Goal: Check status: Check status

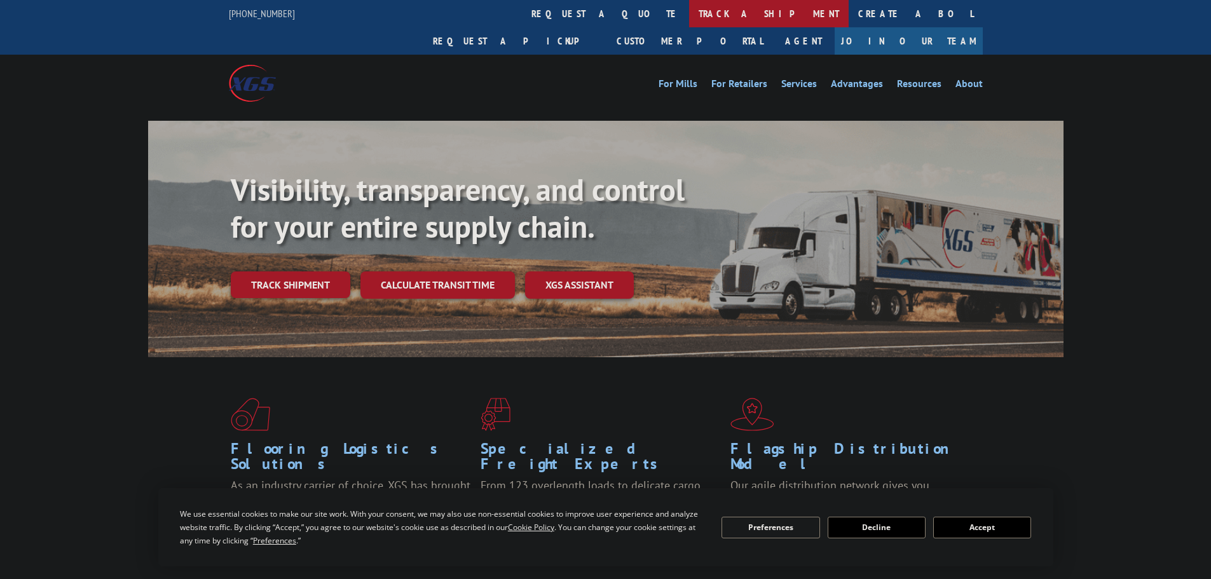
click at [689, 10] on link "track a shipment" at bounding box center [769, 13] width 160 height 27
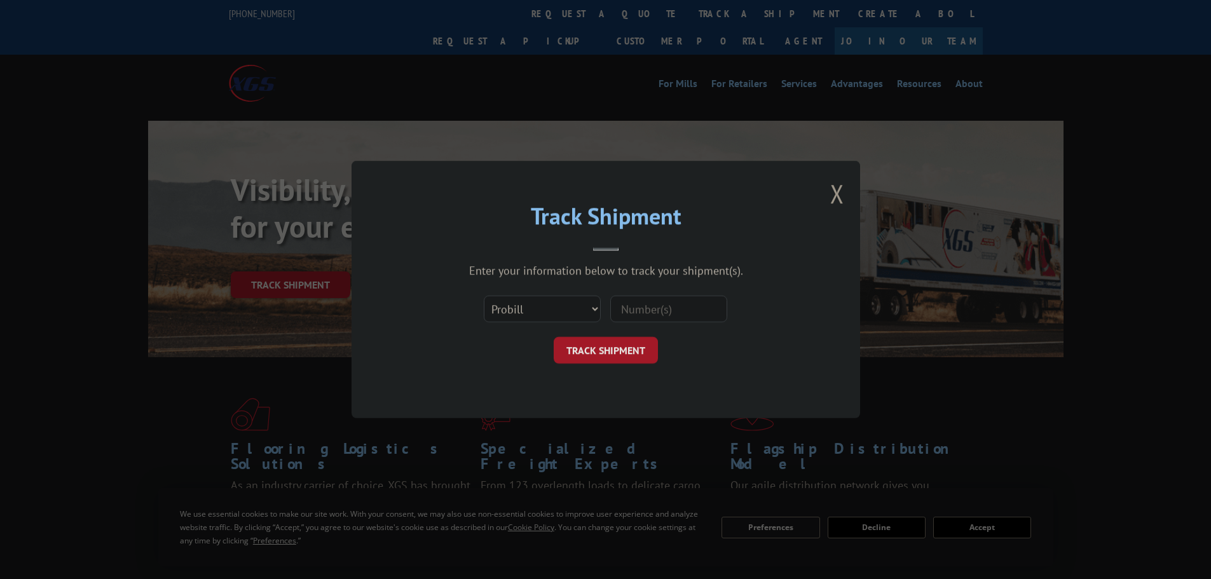
paste input "17409252"
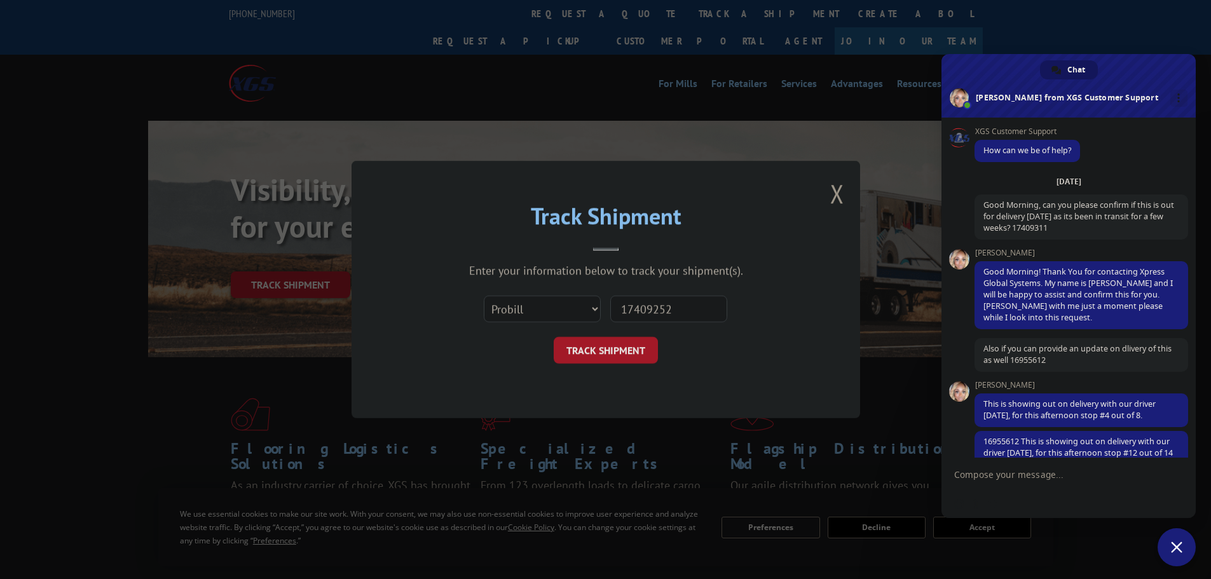
type input "17409252"
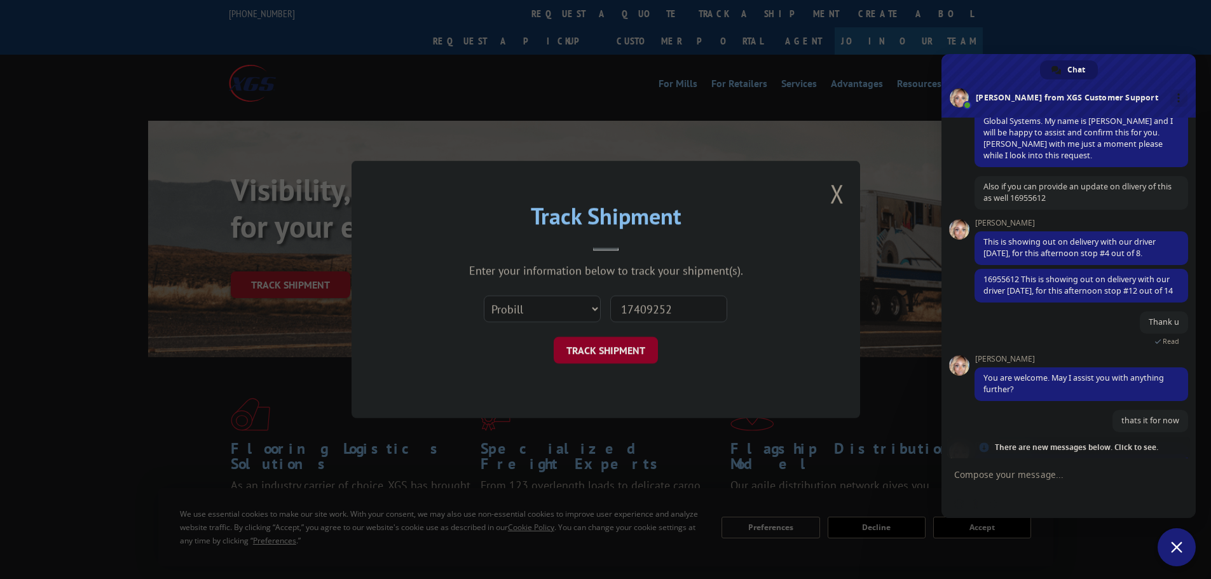
click at [611, 353] on button "TRACK SHIPMENT" at bounding box center [606, 350] width 104 height 27
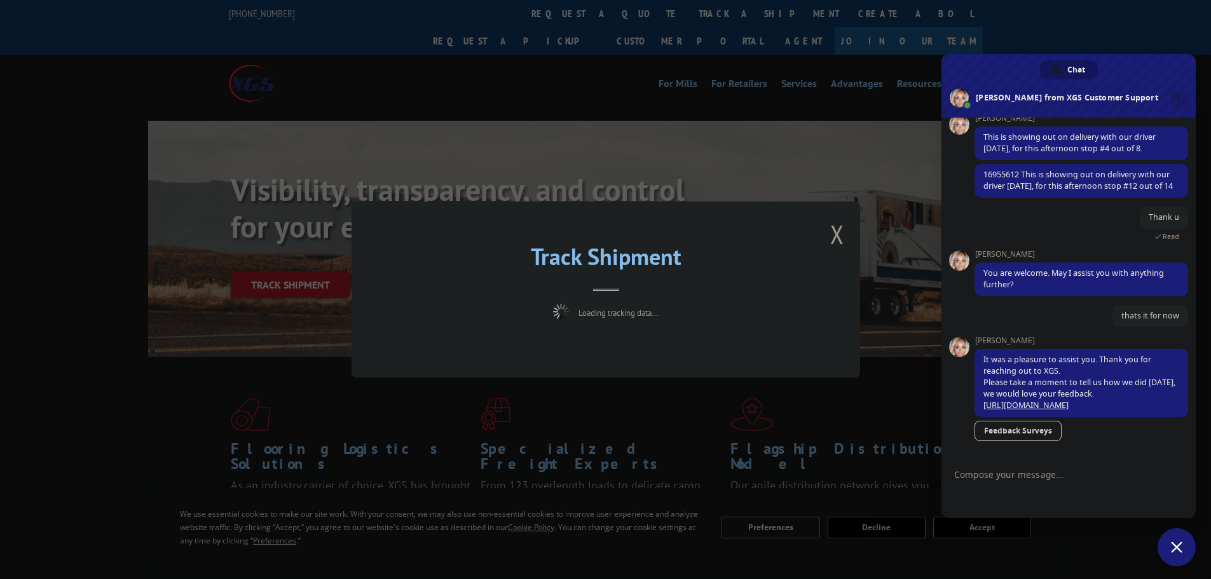
scroll to position [290, 0]
click at [834, 235] on button "Close modal" at bounding box center [837, 234] width 14 height 34
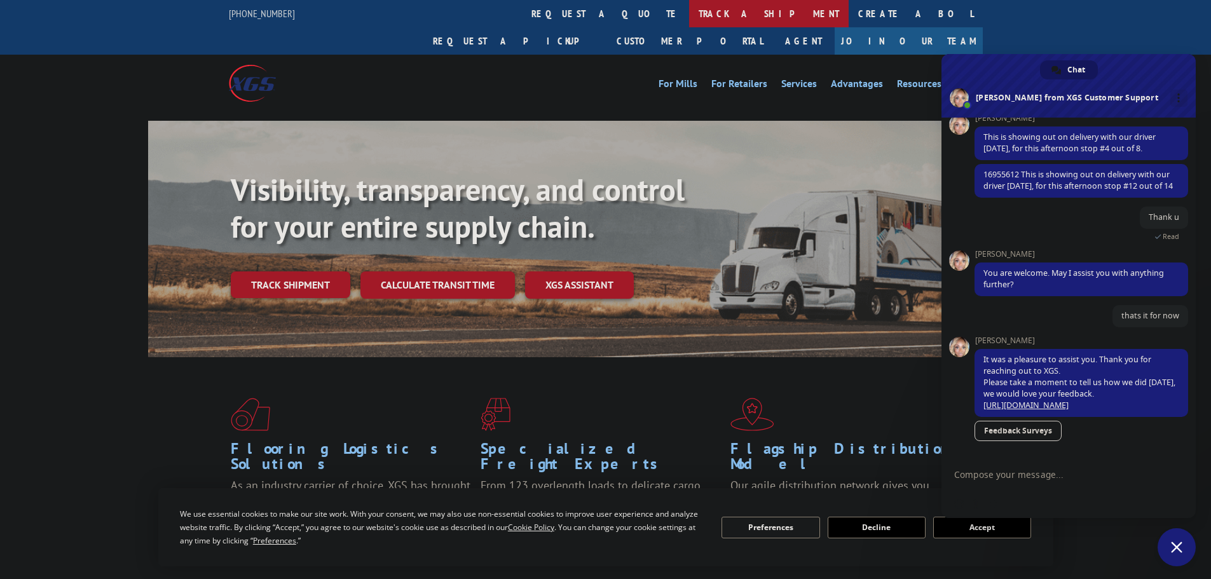
click at [689, 10] on link "track a shipment" at bounding box center [769, 13] width 160 height 27
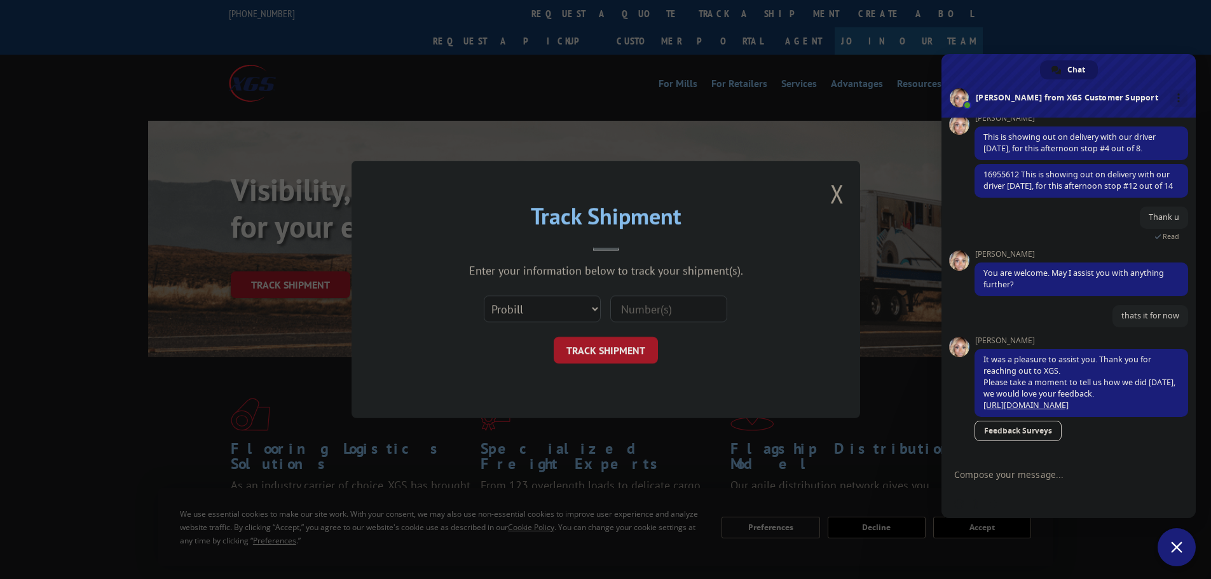
click at [623, 312] on input at bounding box center [668, 309] width 117 height 27
paste input "17409252"
type input "17409252"
click at [598, 353] on button "TRACK SHIPMENT" at bounding box center [606, 350] width 104 height 27
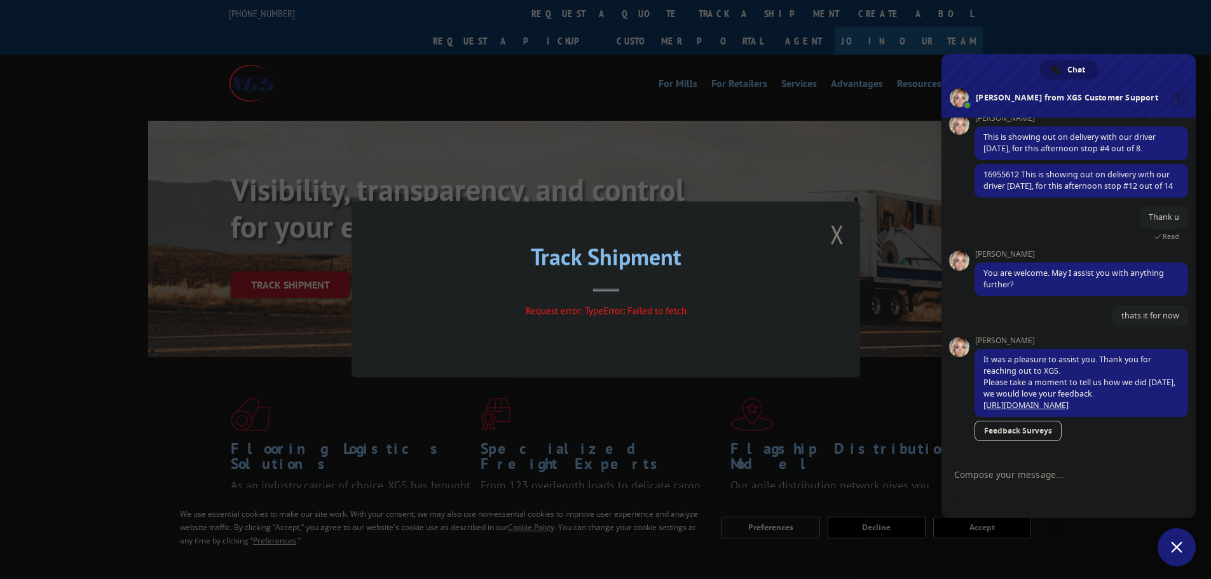
click at [833, 235] on button "Close modal" at bounding box center [837, 234] width 14 height 34
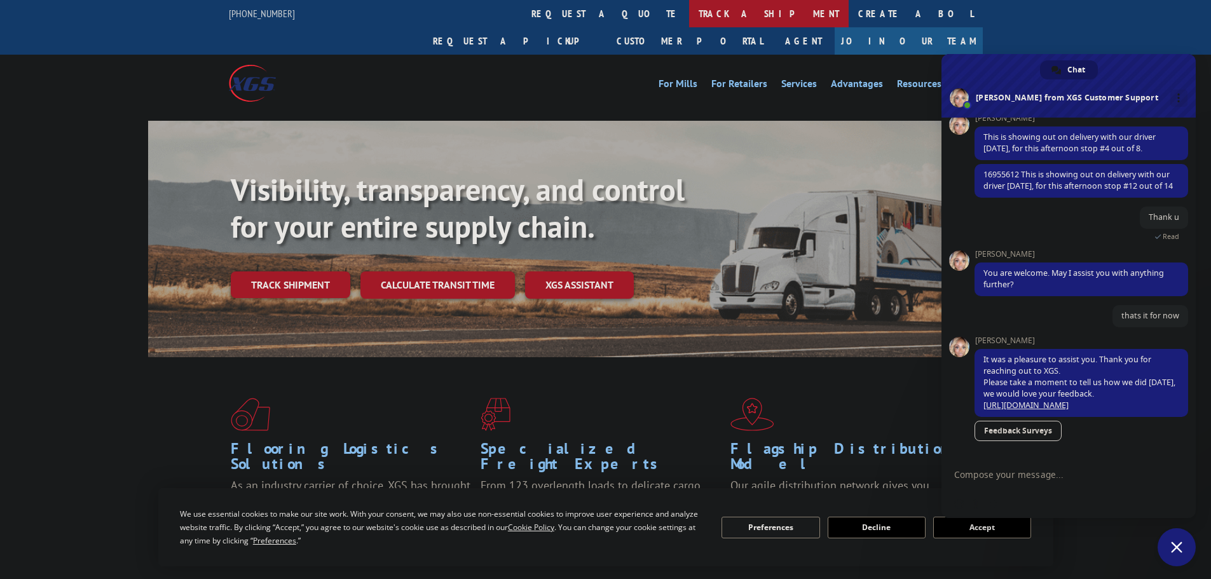
click at [689, 10] on link "track a shipment" at bounding box center [769, 13] width 160 height 27
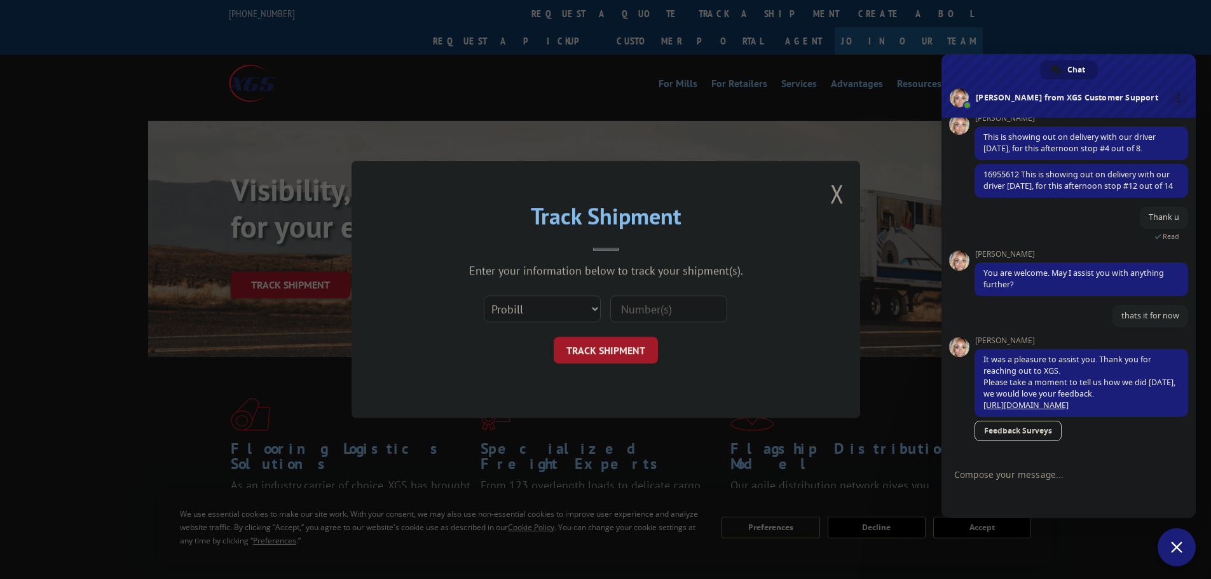
click at [652, 317] on input at bounding box center [668, 309] width 117 height 27
paste input "17409252"
click at [623, 311] on input "17409252" at bounding box center [668, 309] width 117 height 27
type input "17409252"
click at [585, 334] on form "Select category... Probill BOL PO 17409252 TRACK SHIPMENT" at bounding box center [605, 326] width 381 height 76
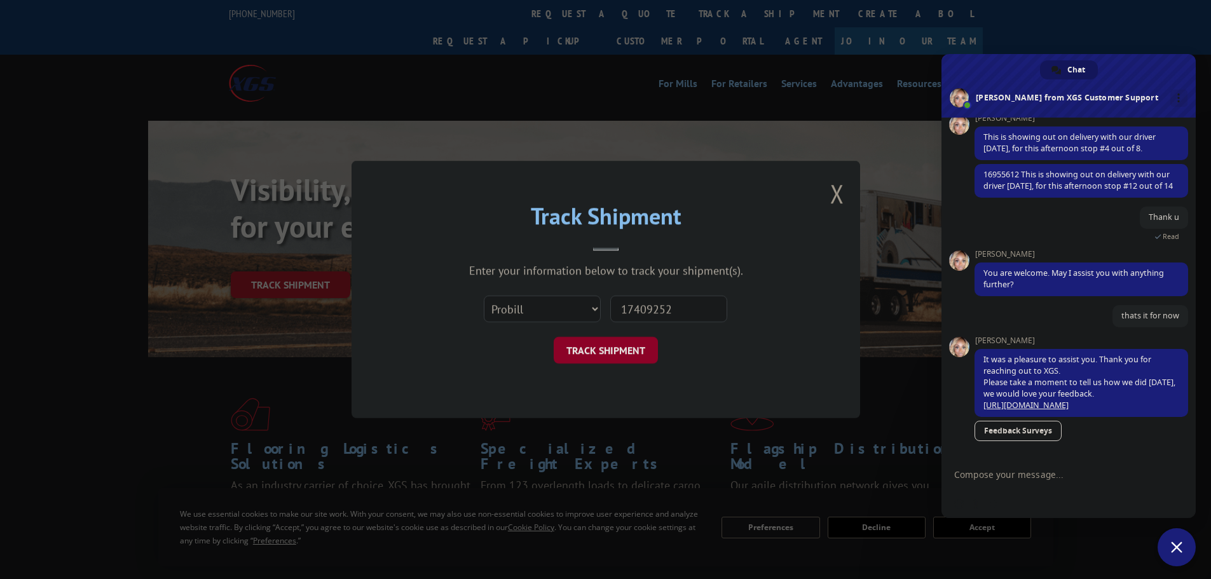
click at [600, 339] on button "TRACK SHIPMENT" at bounding box center [606, 350] width 104 height 27
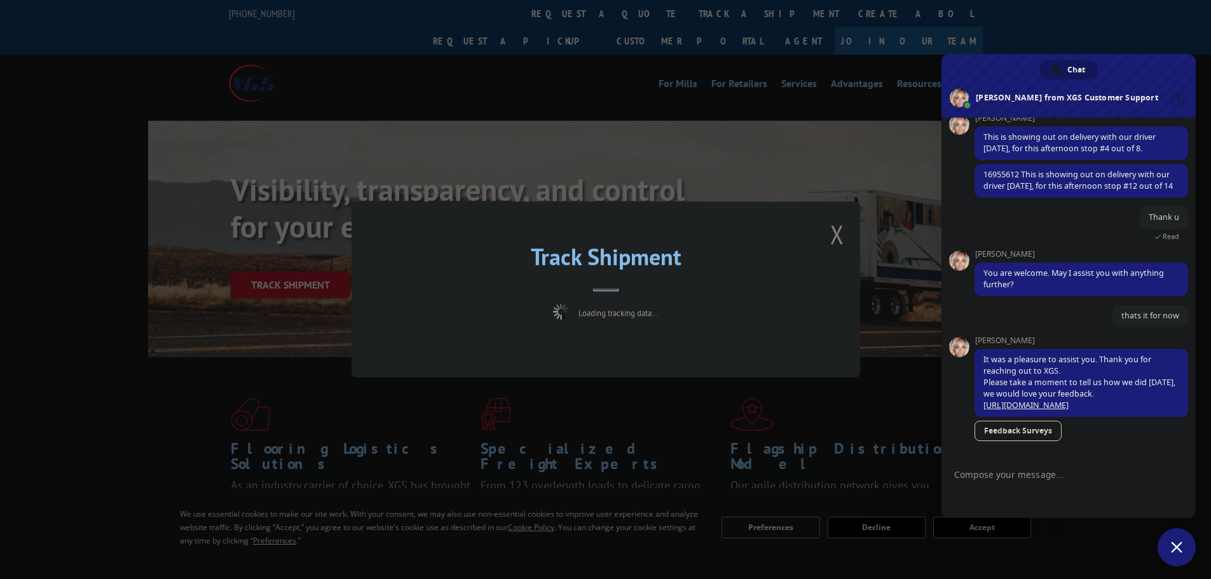
click at [834, 238] on button "Close modal" at bounding box center [837, 234] width 14 height 34
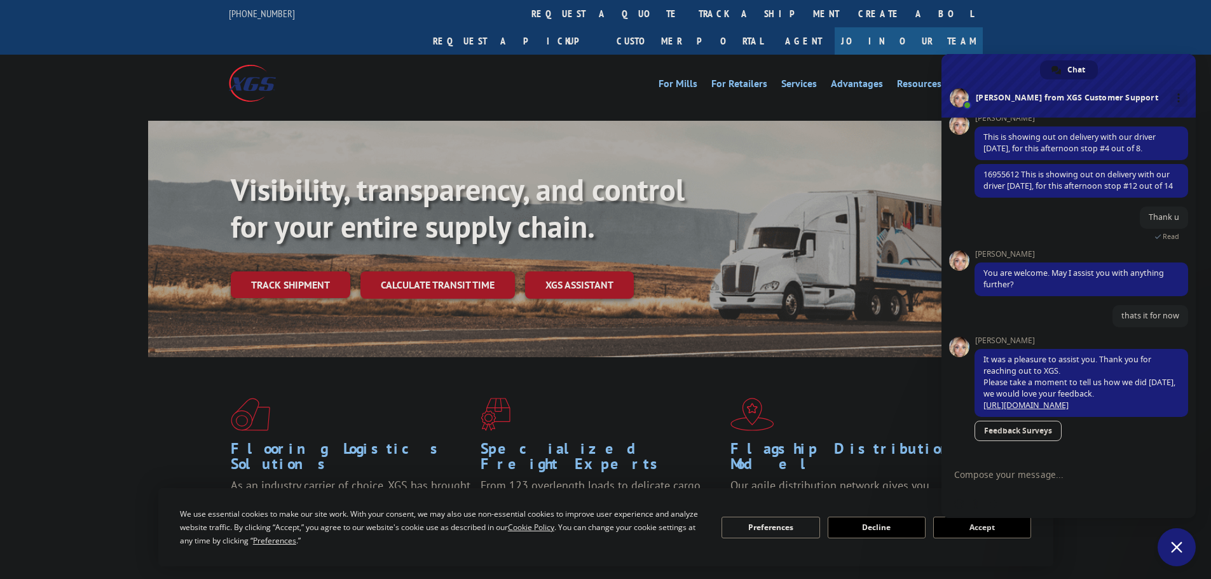
click at [1009, 474] on textarea "Compose your message..." at bounding box center [1054, 474] width 201 height 11
click at [1092, 471] on textarea "Good Morning, can you confirm" at bounding box center [1054, 474] width 201 height 11
paste textarea "17409252"
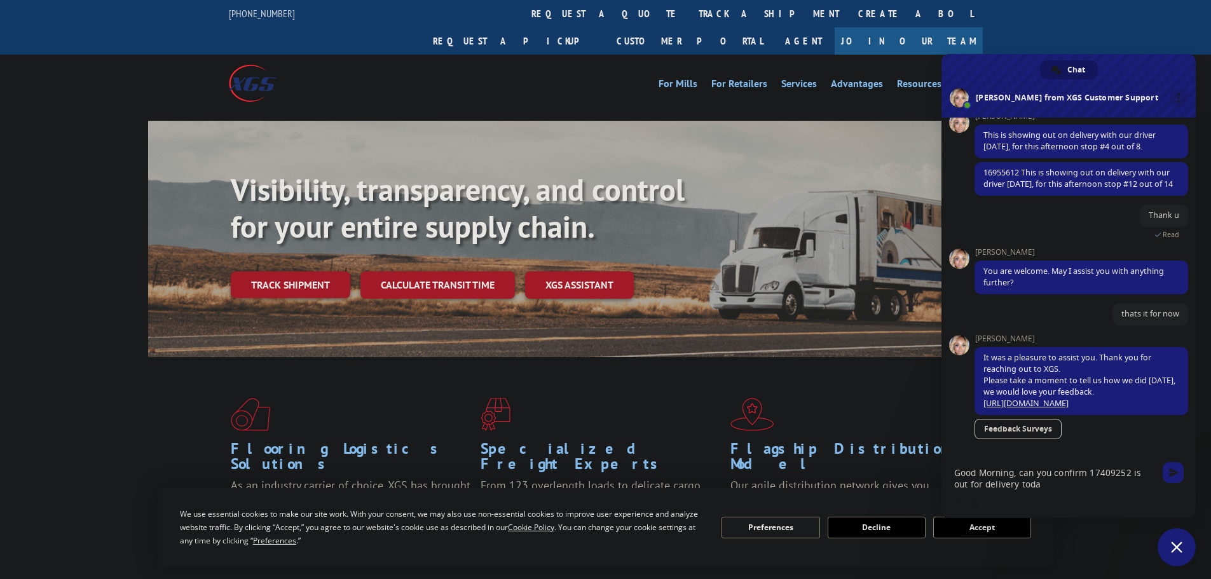
type textarea "Good Morning, can you confirm 17409252 is out for delivery todau"
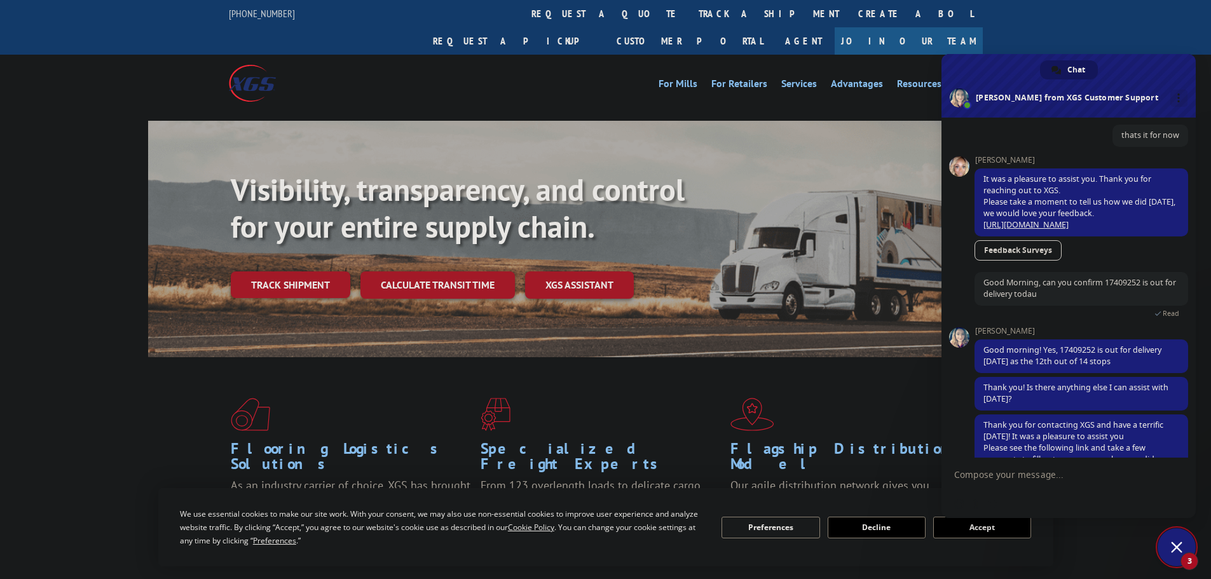
scroll to position [497, 0]
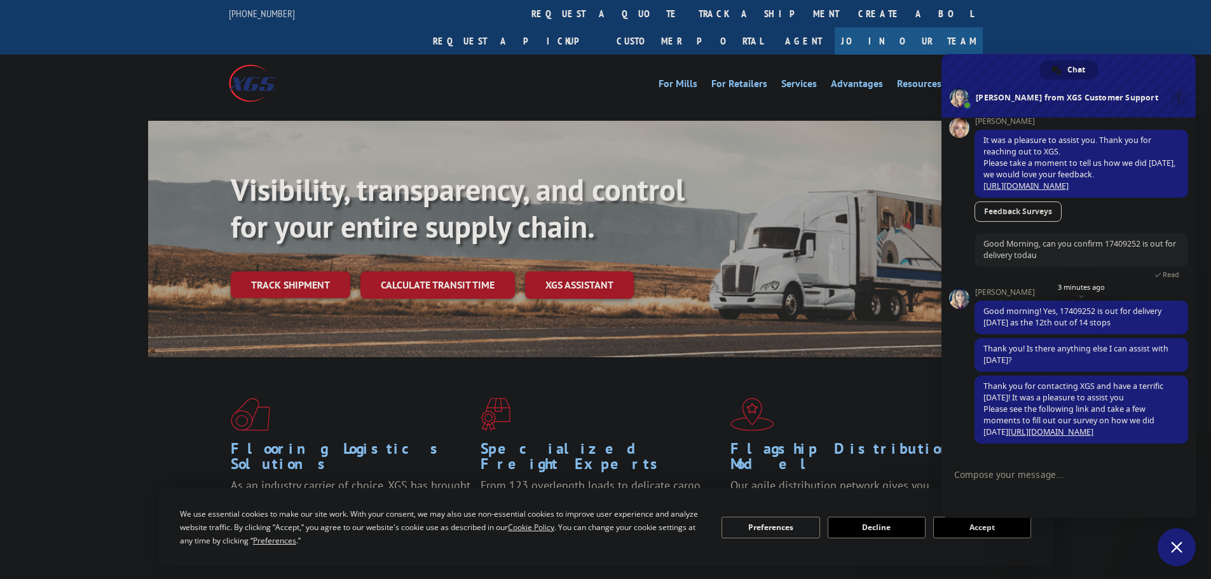
drag, startPoint x: 1041, startPoint y: 309, endPoint x: 1131, endPoint y: 324, distance: 91.5
click at [1131, 324] on span "Good morning! Yes, 17409252 is out for delivery [DATE] as the 12th out of 14 st…" at bounding box center [1081, 318] width 214 height 34
copy span "Yes, 17409252 is out for delivery [DATE] as the 12th out of 14 stops"
